Goal: Transaction & Acquisition: Purchase product/service

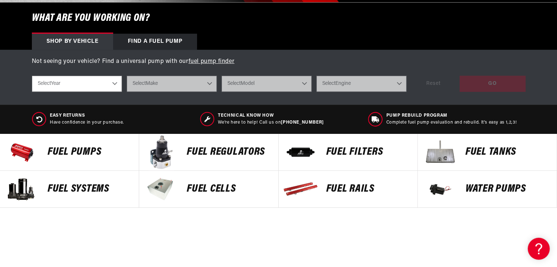
scroll to position [249, 0]
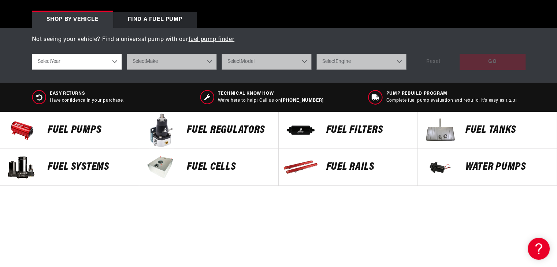
click at [238, 129] on p "FUEL REGULATORS" at bounding box center [229, 130] width 84 height 11
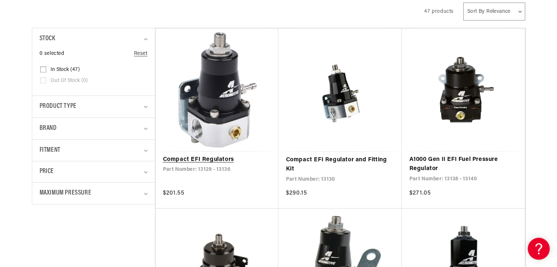
scroll to position [190, 0]
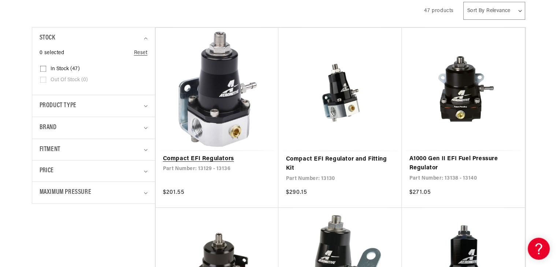
click at [199, 154] on link "Compact EFI Regulators" at bounding box center [217, 159] width 108 height 10
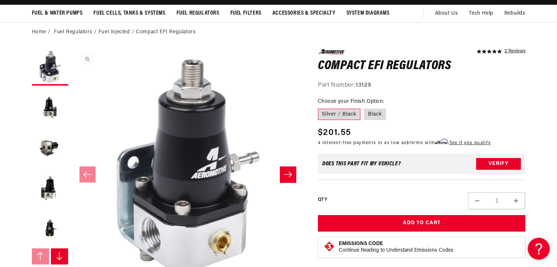
scroll to position [53, 0]
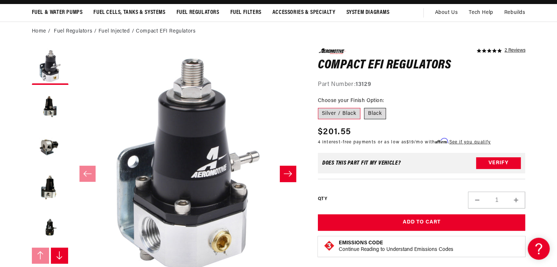
click at [376, 112] on label "Black" at bounding box center [375, 114] width 22 height 12
click at [364, 107] on input "Black" at bounding box center [364, 106] width 0 height 0
radio input "true"
